Goal: Obtain resource: Download file/media

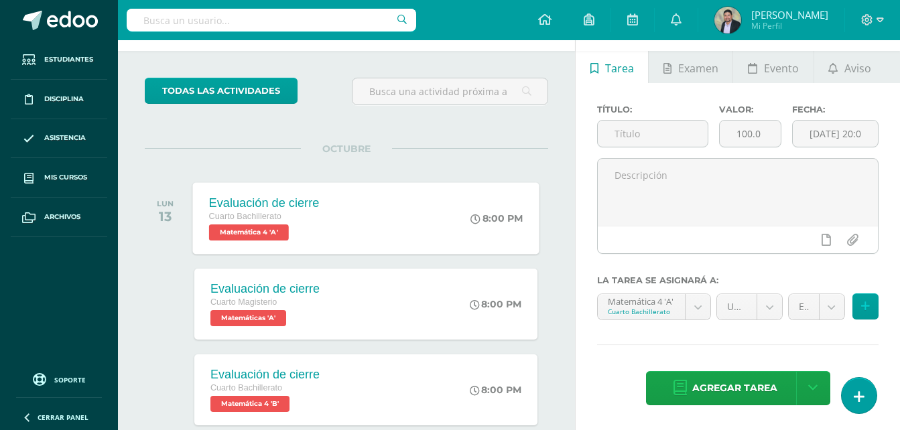
scroll to position [122, 0]
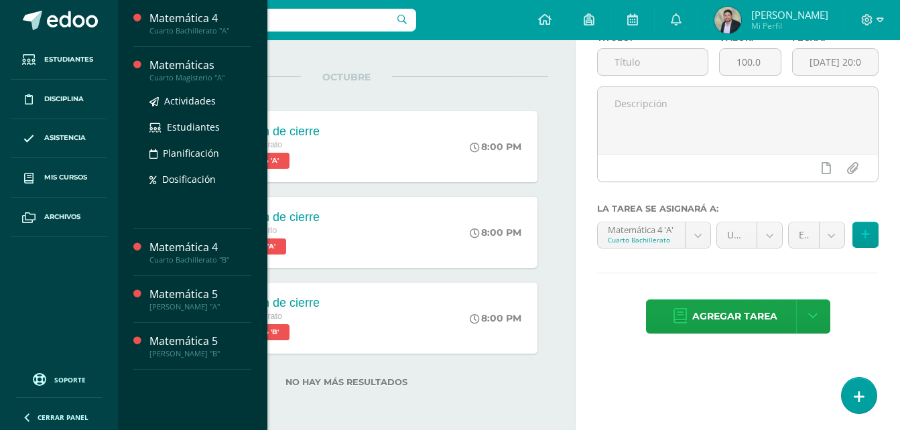
click at [187, 73] on div "Cuarto Magisterio "A"" at bounding box center [200, 77] width 102 height 9
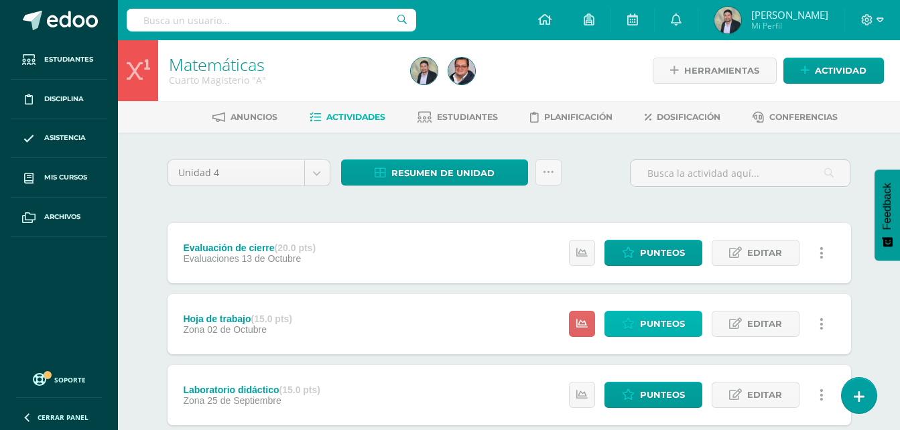
click at [624, 325] on icon at bounding box center [628, 323] width 13 height 11
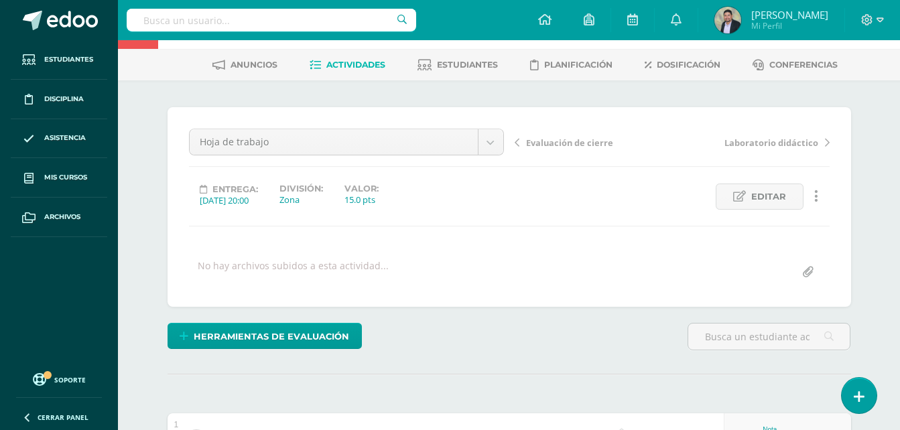
scroll to position [1, 0]
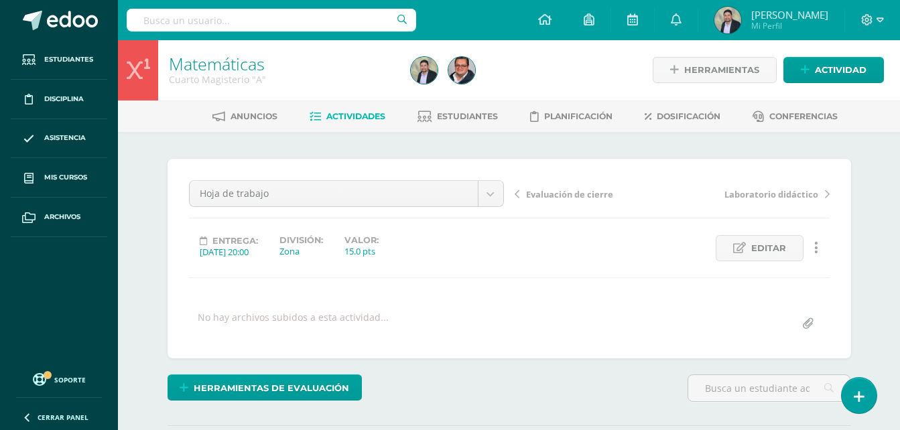
click at [204, 68] on link "Matemáticas" at bounding box center [217, 63] width 96 height 23
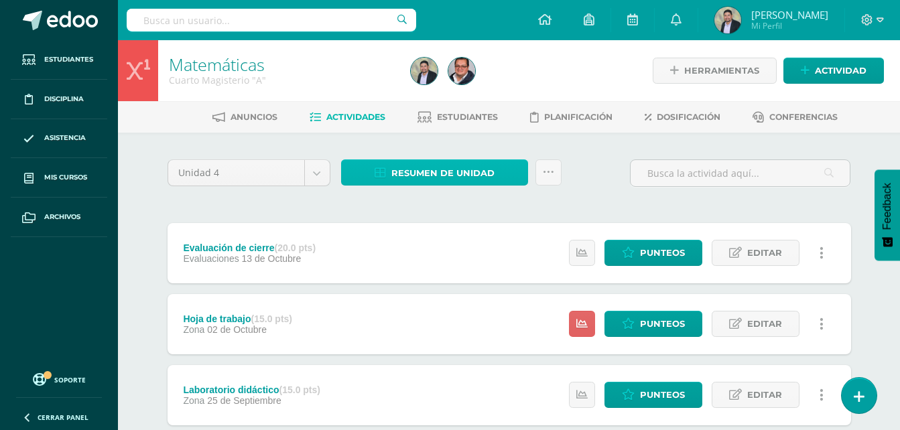
click at [408, 176] on span "Resumen de unidad" at bounding box center [442, 173] width 103 height 25
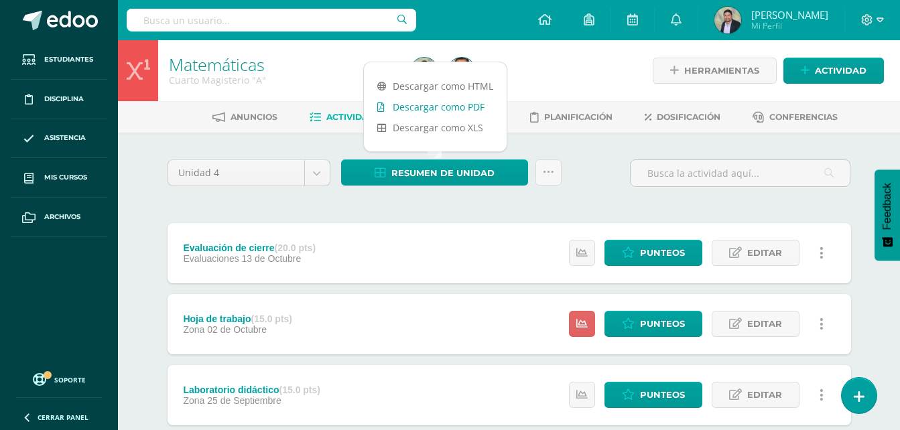
click at [429, 106] on link "Descargar como PDF" at bounding box center [435, 107] width 143 height 21
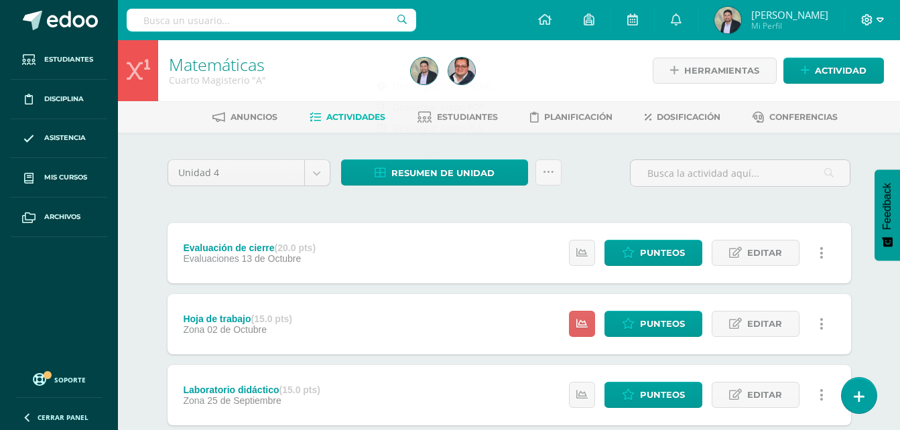
click at [881, 19] on icon at bounding box center [880, 20] width 7 height 12
click at [828, 92] on span "Cerrar sesión" at bounding box center [838, 91] width 60 height 13
